Goal: Transaction & Acquisition: Purchase product/service

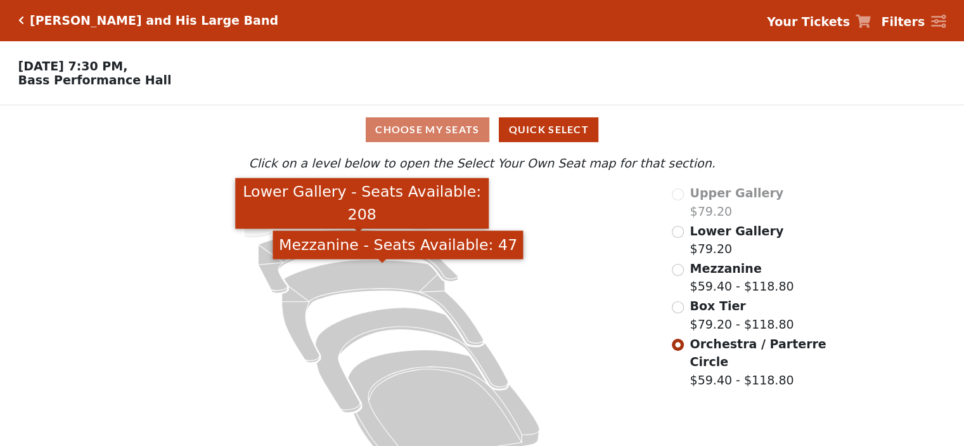
scroll to position [32, 0]
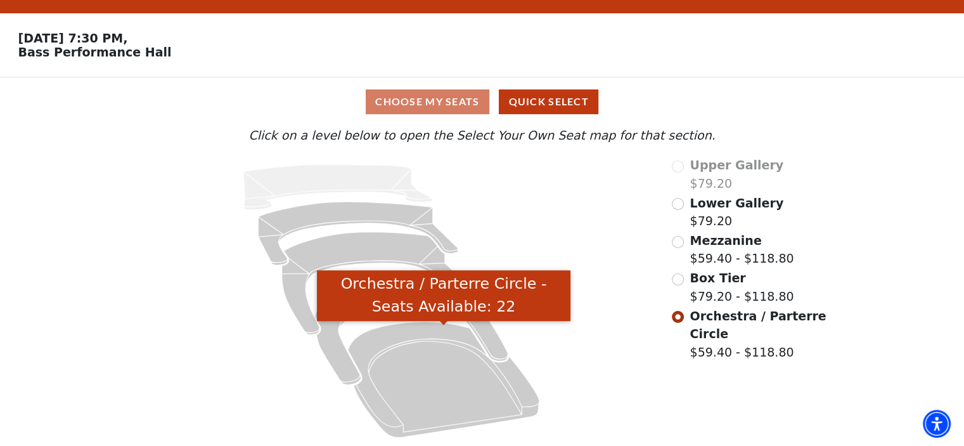
click at [425, 352] on icon "Orchestra / Parterre Circle - Seats Available: 22" at bounding box center [443, 378] width 191 height 115
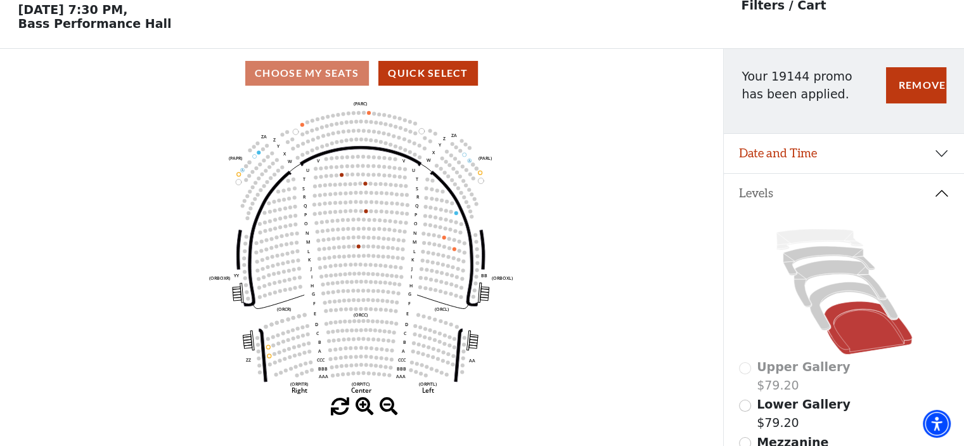
scroll to position [58, 0]
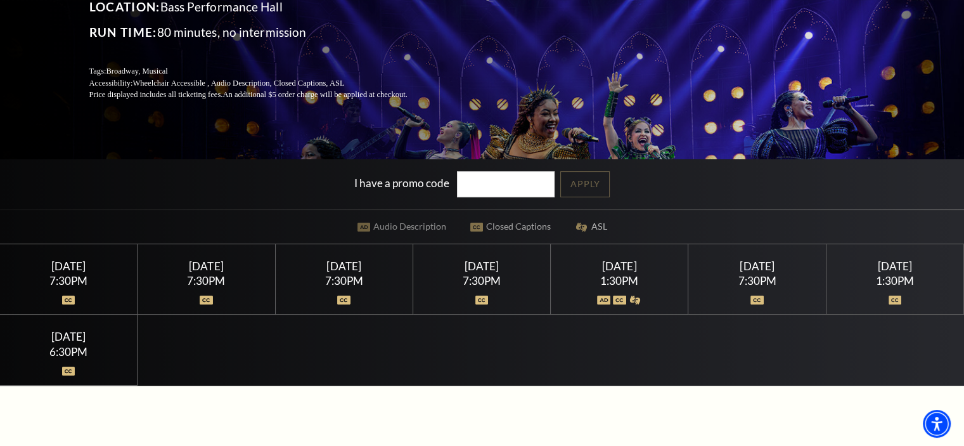
click at [470, 184] on input "I have a promo code" at bounding box center [506, 184] width 98 height 26
type input "19180"
click at [608, 186] on link "Apply" at bounding box center [584, 184] width 49 height 26
